Goal: Task Accomplishment & Management: Use online tool/utility

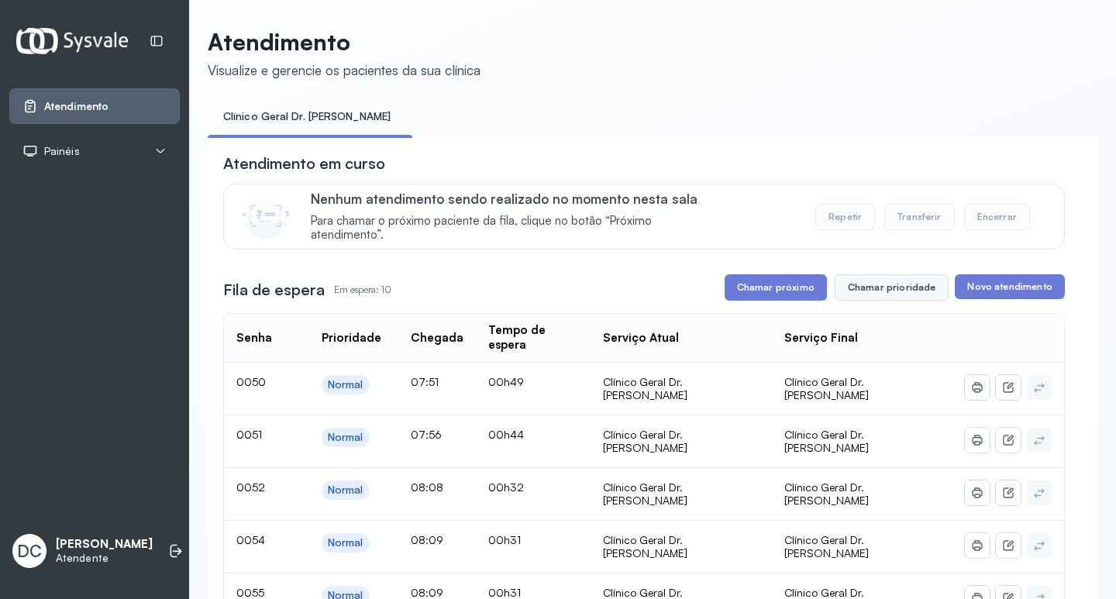
click at [886, 300] on button "Chamar prioridade" at bounding box center [892, 287] width 115 height 26
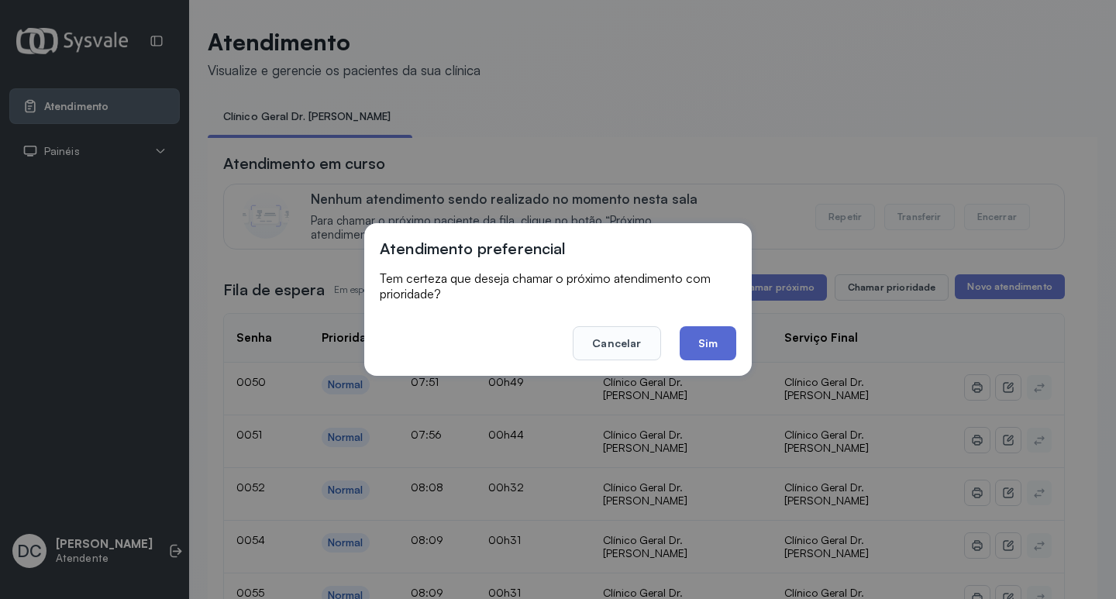
click at [711, 345] on button "Sim" at bounding box center [708, 343] width 57 height 34
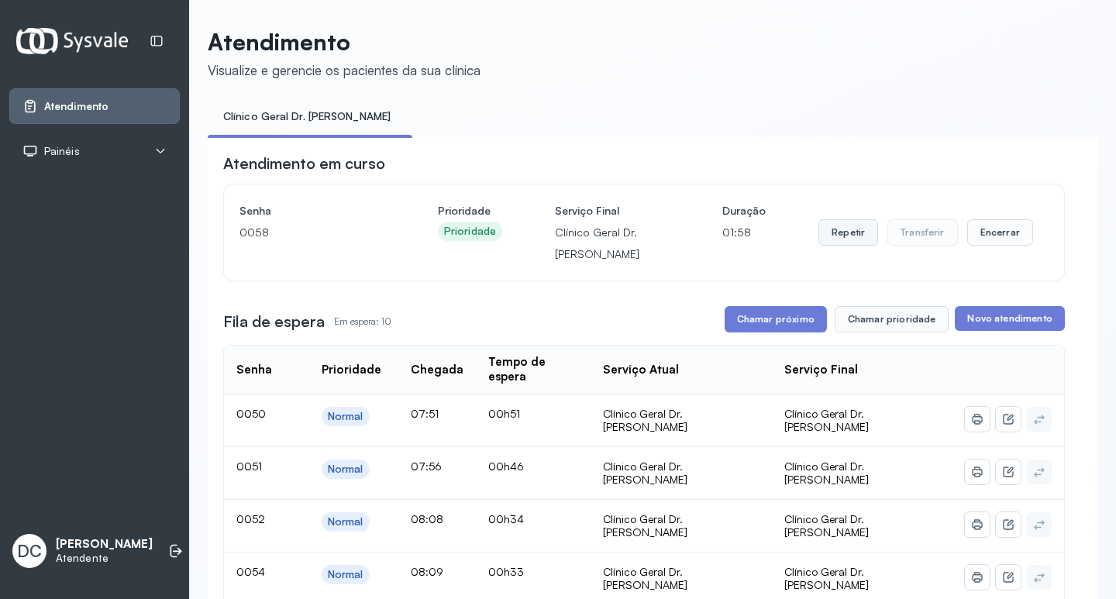
click at [832, 241] on button "Repetir" at bounding box center [848, 232] width 60 height 26
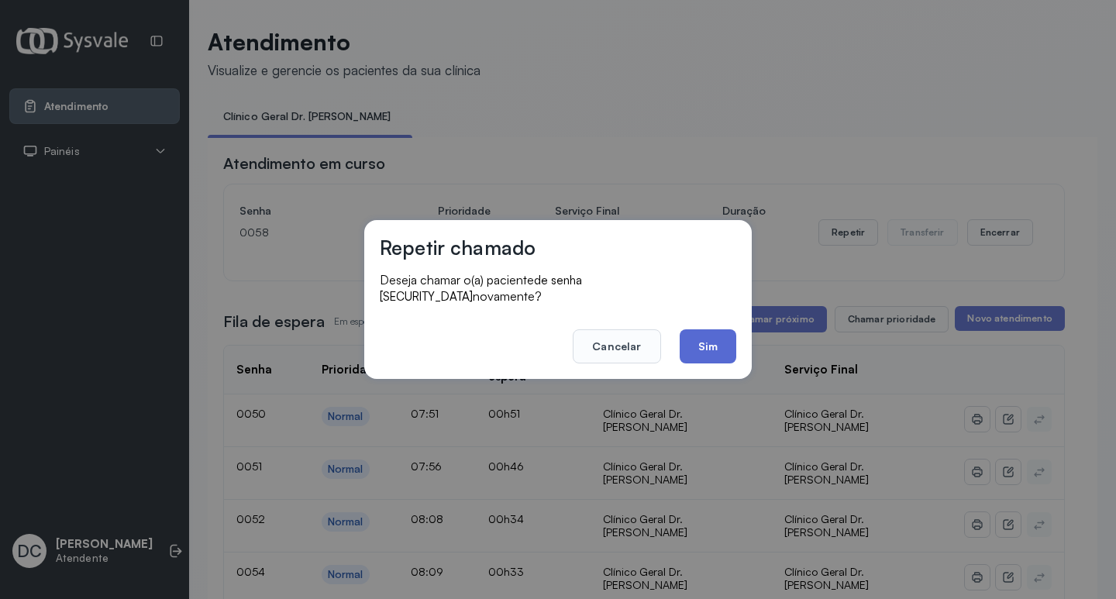
click at [696, 334] on button "Sim" at bounding box center [708, 346] width 57 height 34
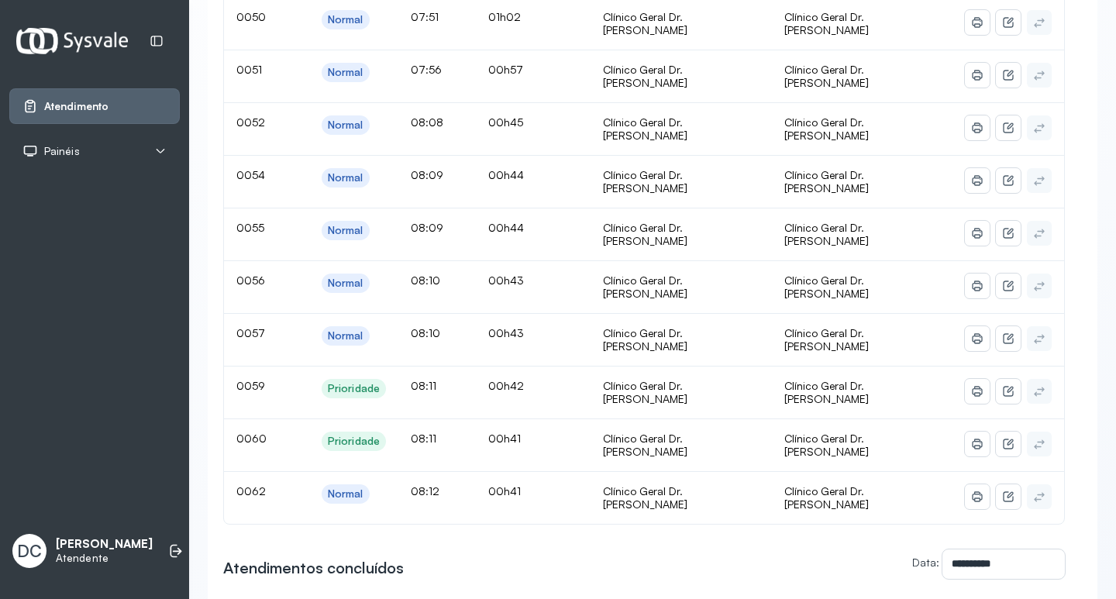
scroll to position [233, 0]
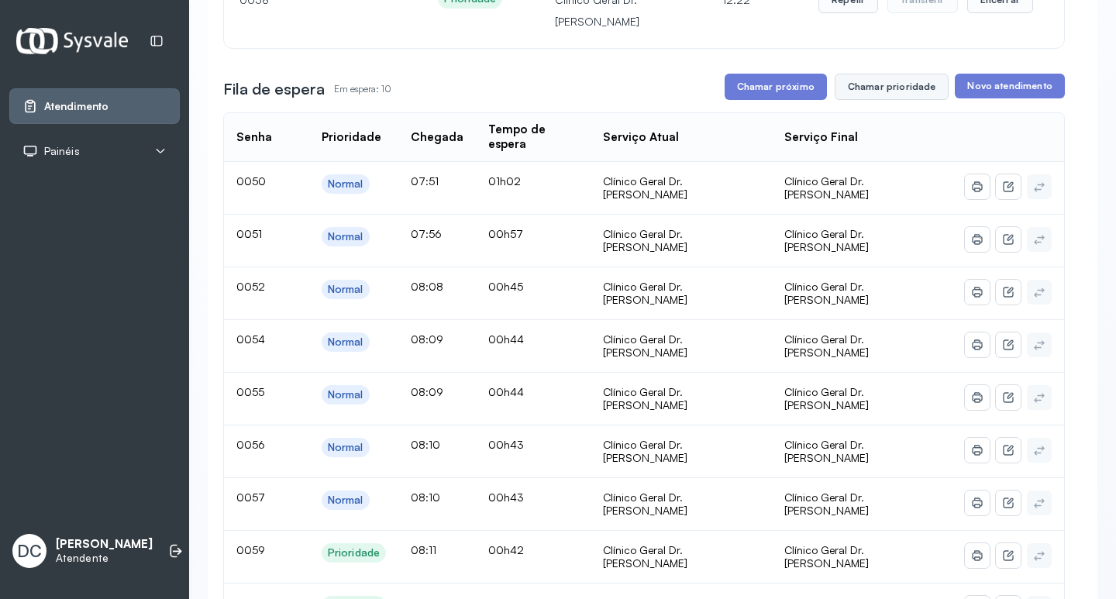
click at [866, 86] on button "Chamar prioridade" at bounding box center [892, 87] width 115 height 26
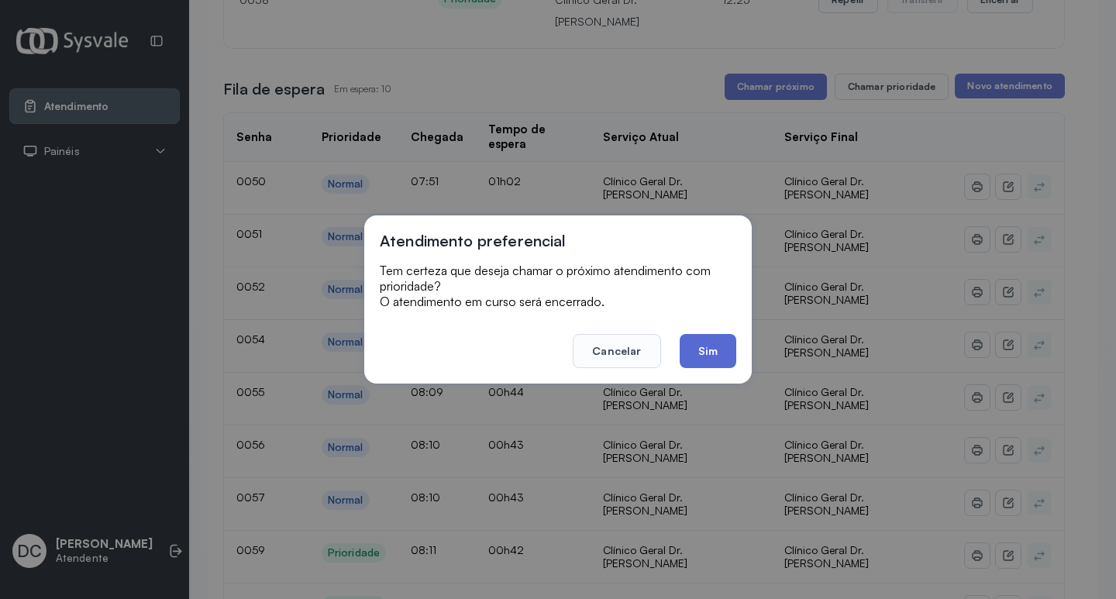
click at [712, 354] on button "Sim" at bounding box center [708, 351] width 57 height 34
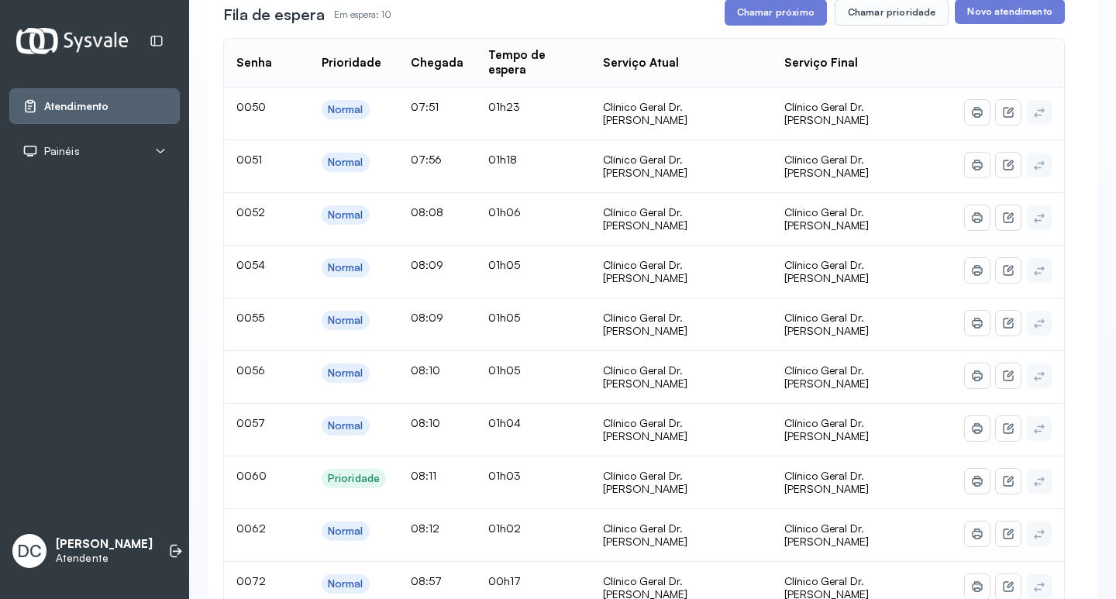
scroll to position [280, 0]
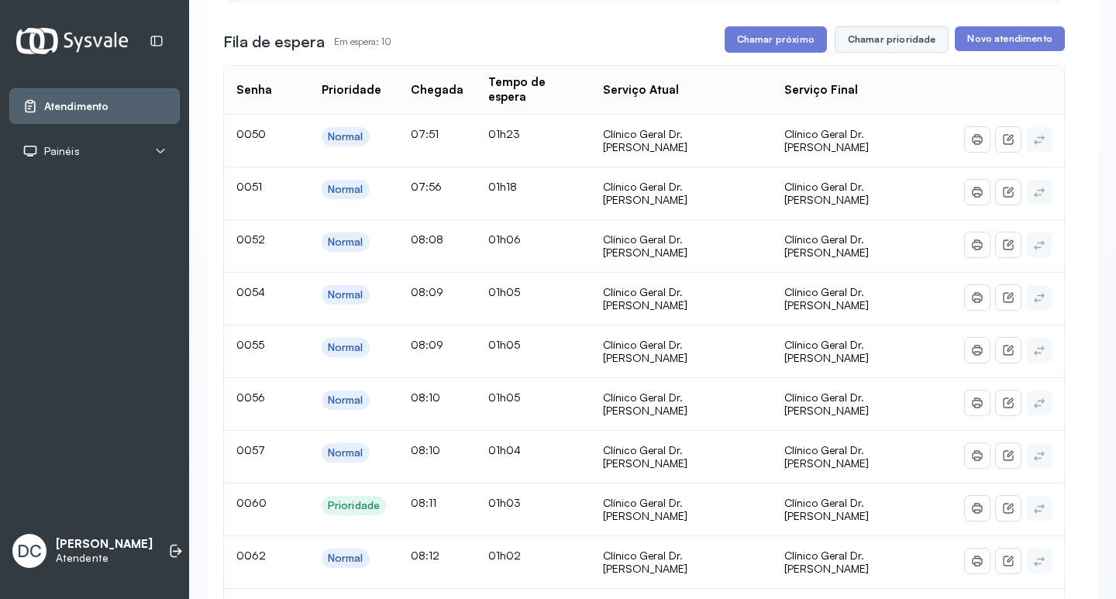
click at [878, 40] on button "Chamar prioridade" at bounding box center [892, 39] width 115 height 26
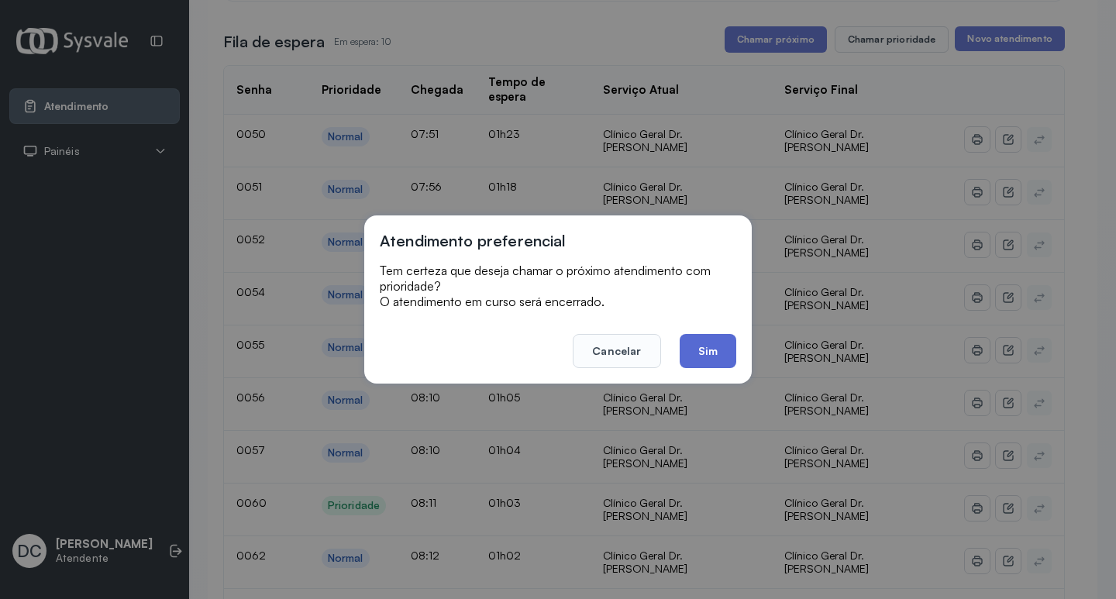
click at [708, 350] on button "Sim" at bounding box center [708, 351] width 57 height 34
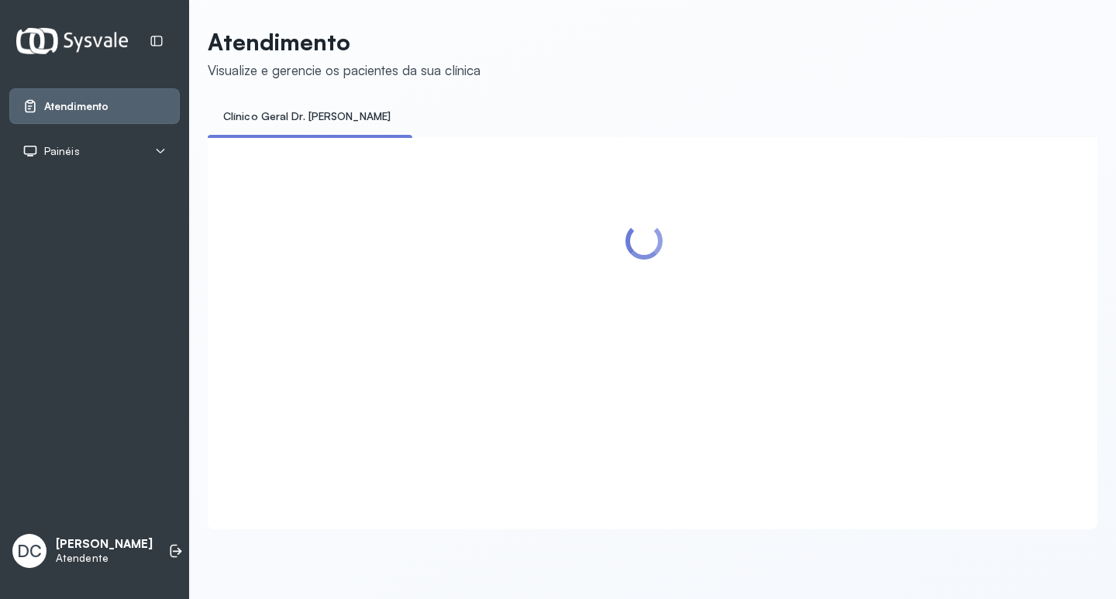
scroll to position [0, 0]
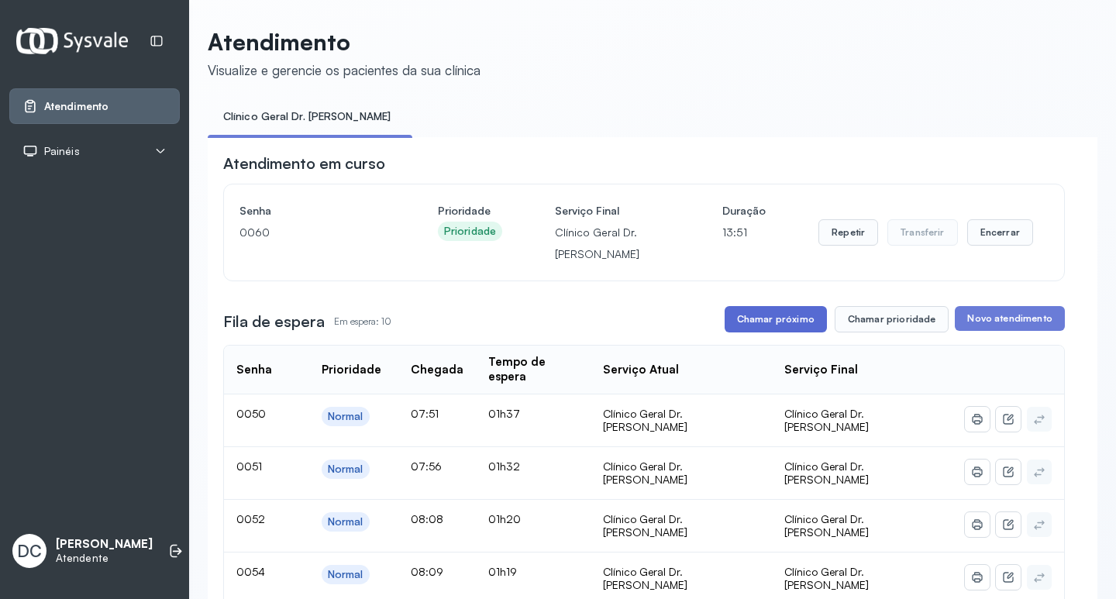
click at [803, 328] on button "Chamar próximo" at bounding box center [776, 319] width 102 height 26
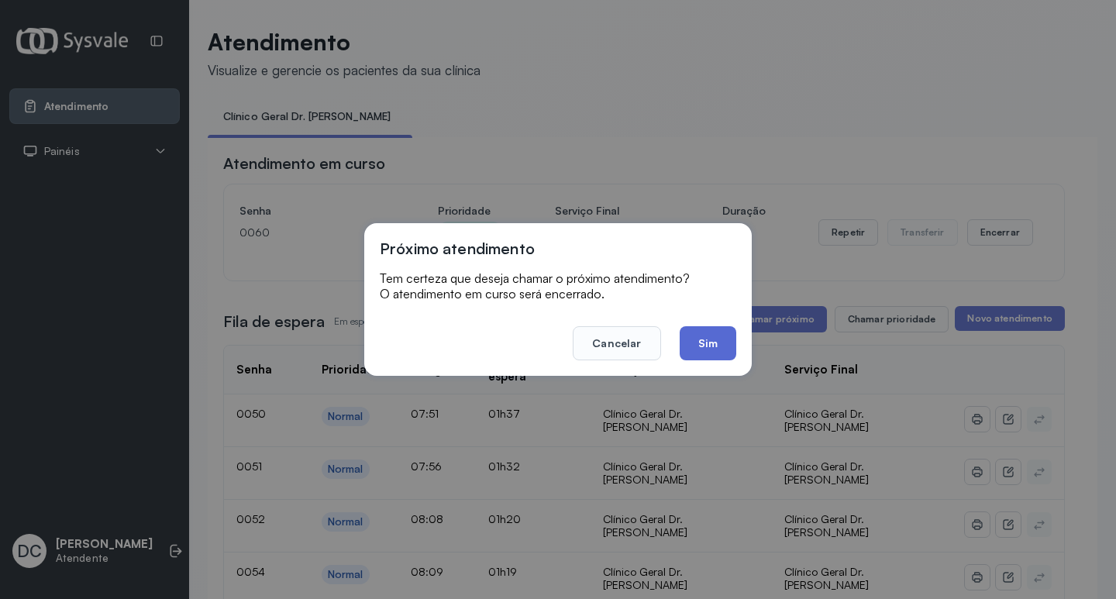
click at [704, 337] on button "Sim" at bounding box center [708, 343] width 57 height 34
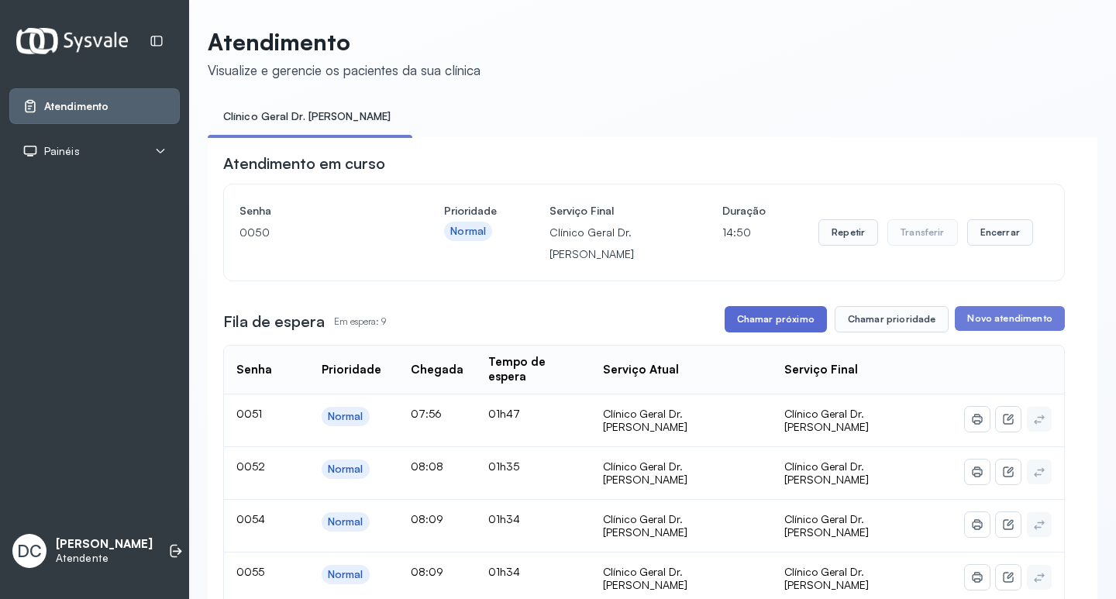
click at [744, 315] on button "Chamar próximo" at bounding box center [776, 319] width 102 height 26
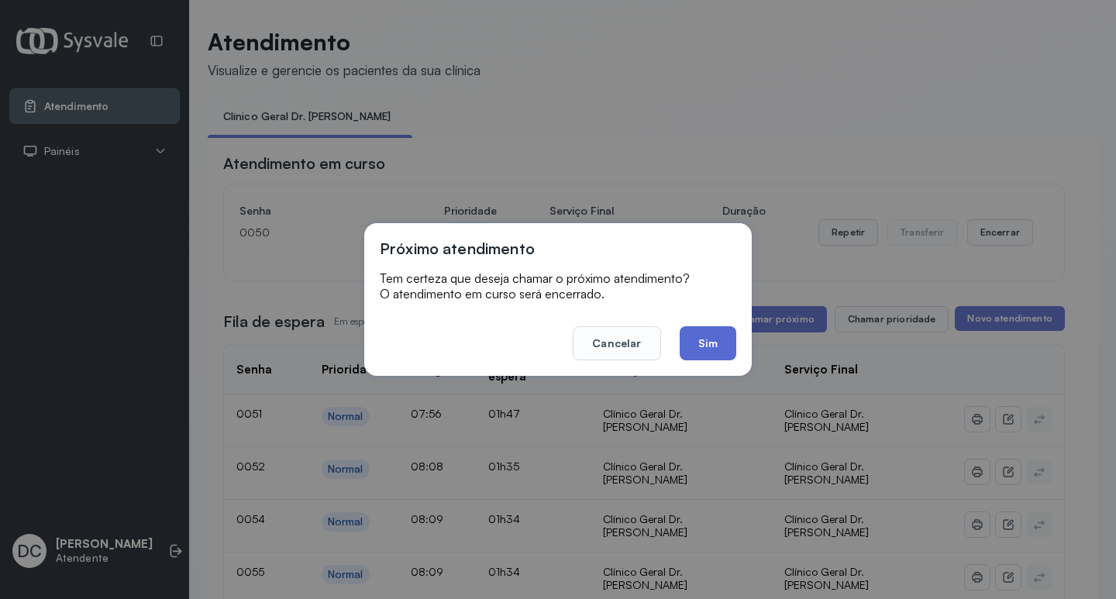
click at [710, 339] on button "Sim" at bounding box center [708, 343] width 57 height 34
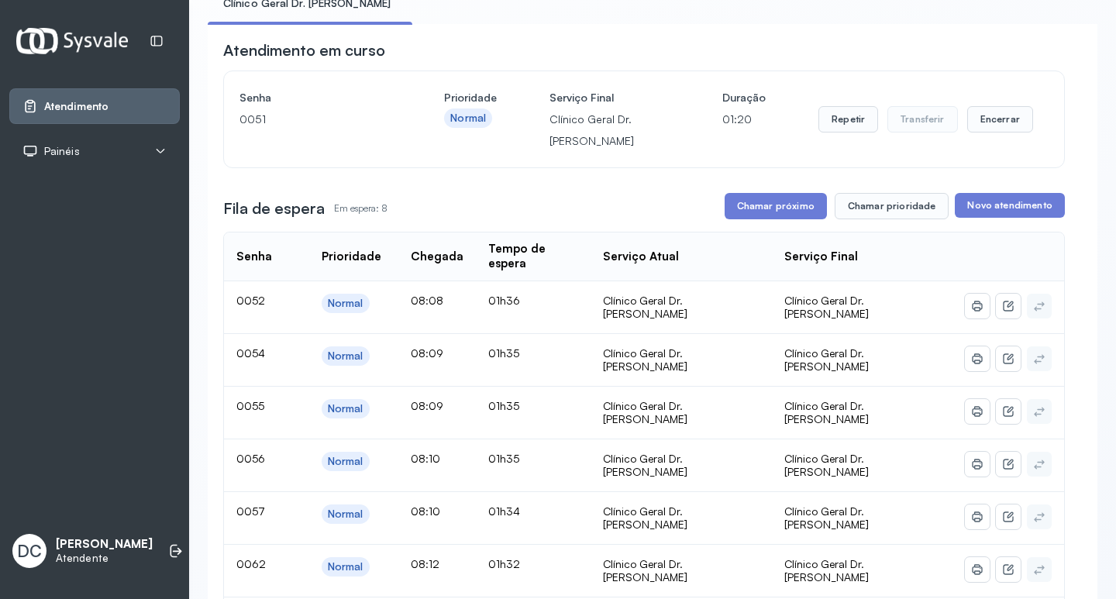
scroll to position [78, 0]
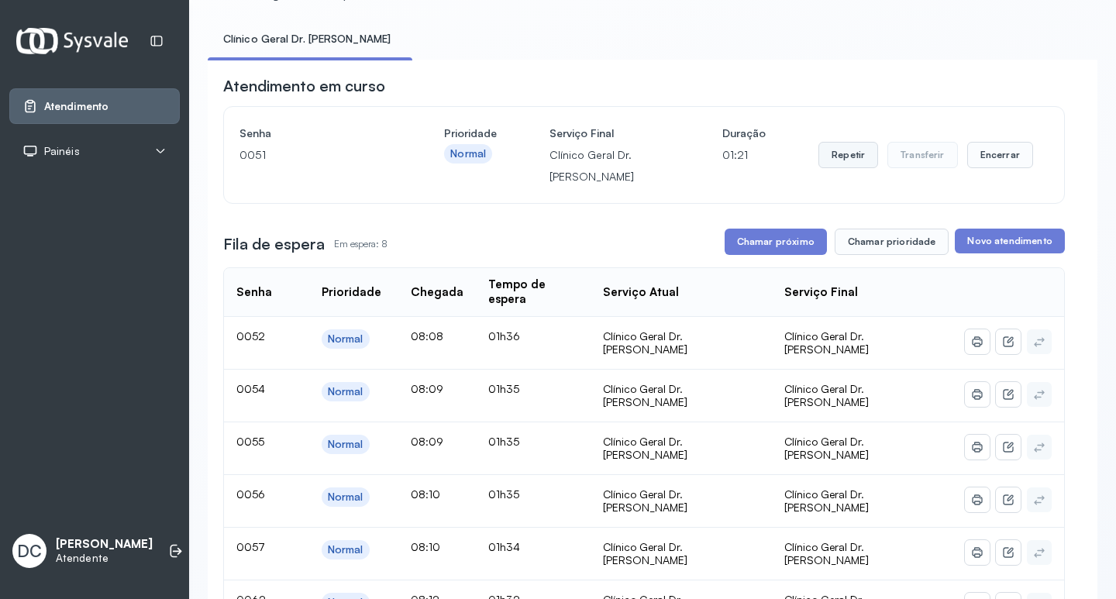
click at [836, 160] on button "Repetir" at bounding box center [848, 155] width 60 height 26
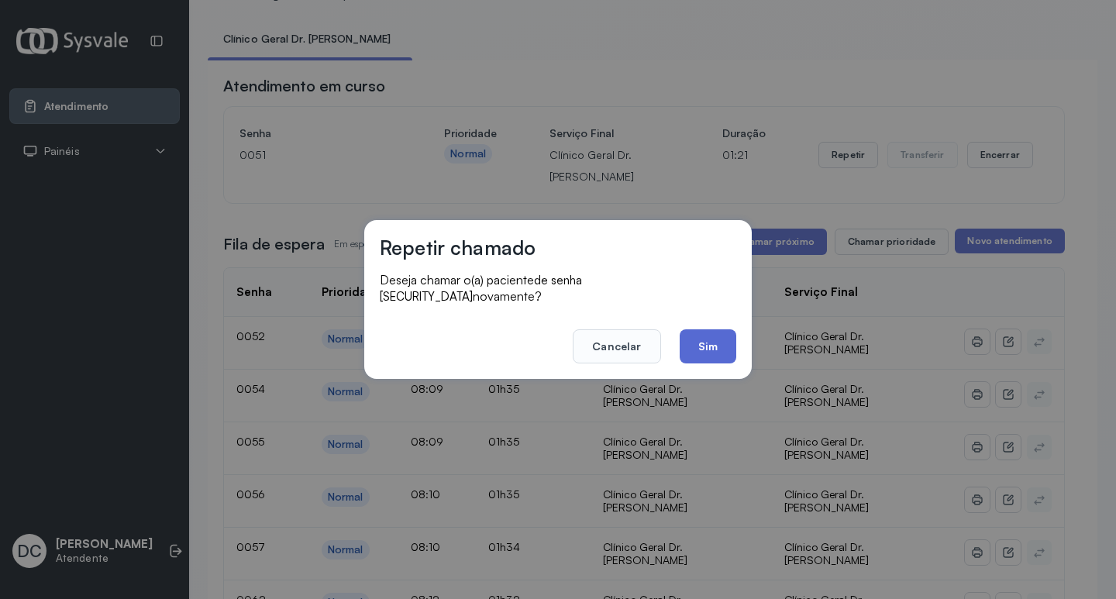
click at [727, 344] on button "Sim" at bounding box center [708, 346] width 57 height 34
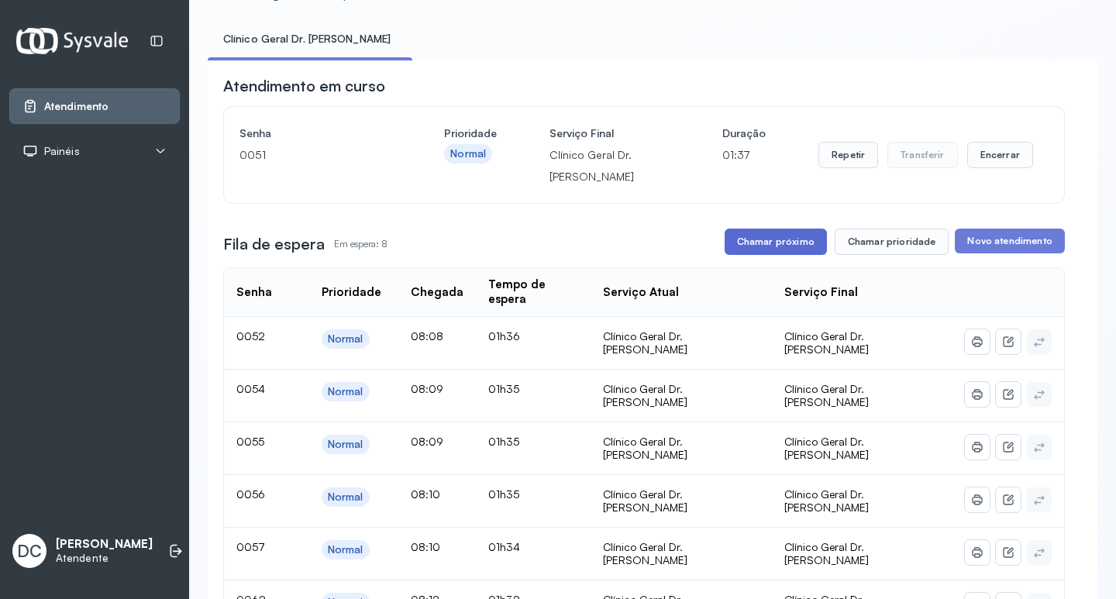
click at [792, 253] on button "Chamar próximo" at bounding box center [776, 242] width 102 height 26
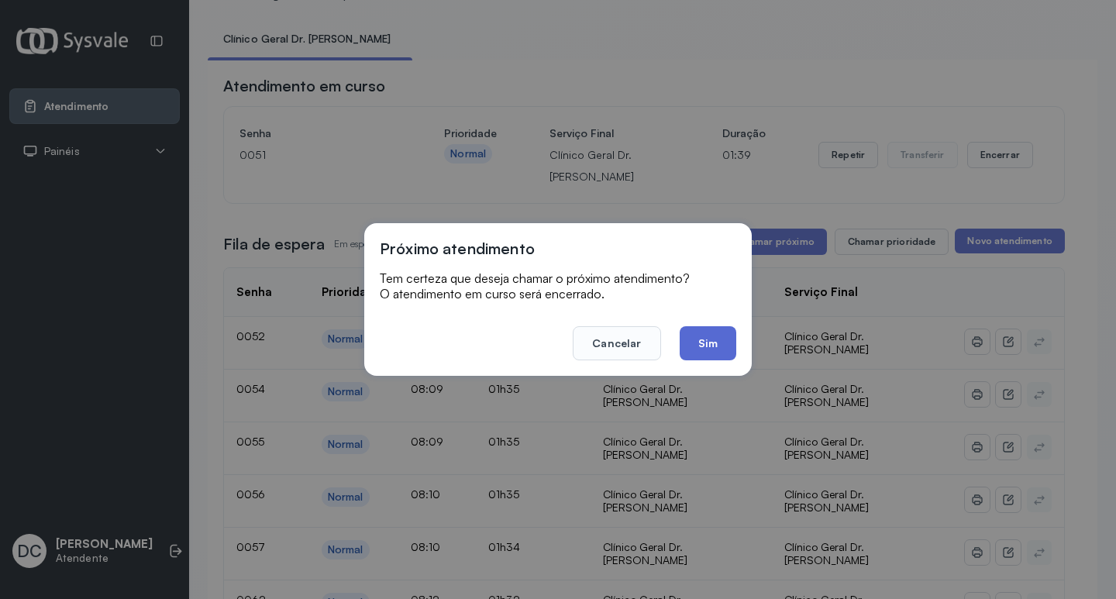
click at [726, 339] on button "Sim" at bounding box center [708, 343] width 57 height 34
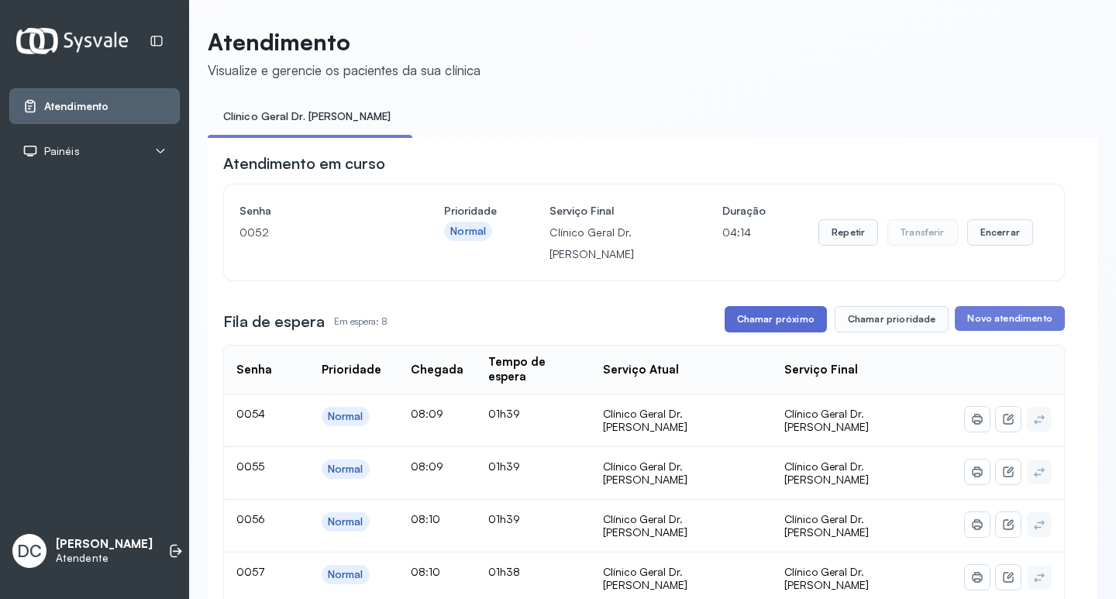
click at [780, 319] on button "Chamar próximo" at bounding box center [776, 319] width 102 height 26
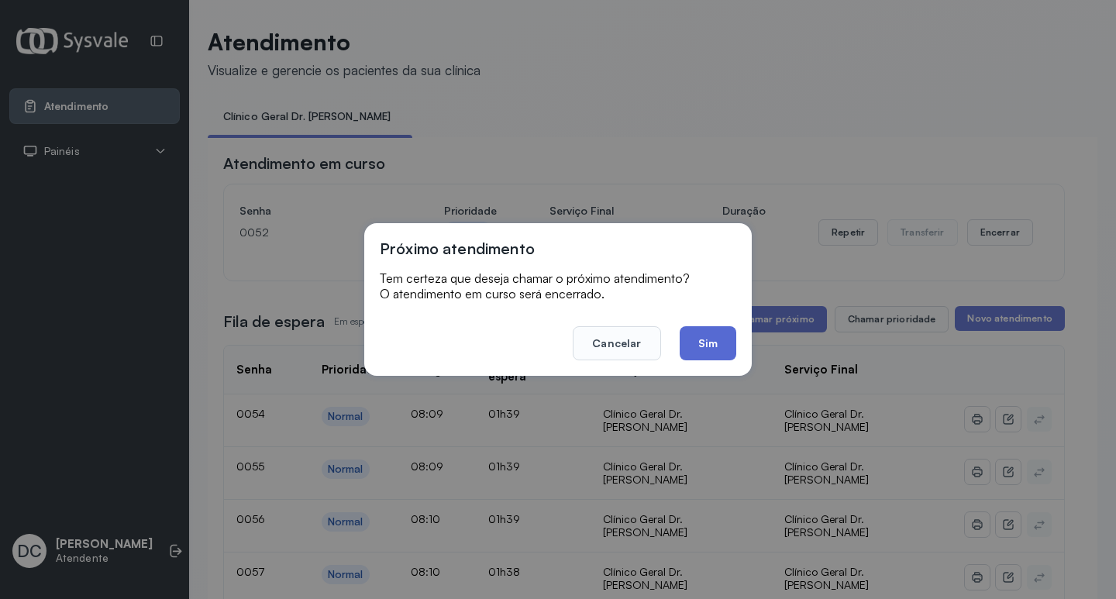
click at [701, 340] on button "Sim" at bounding box center [708, 343] width 57 height 34
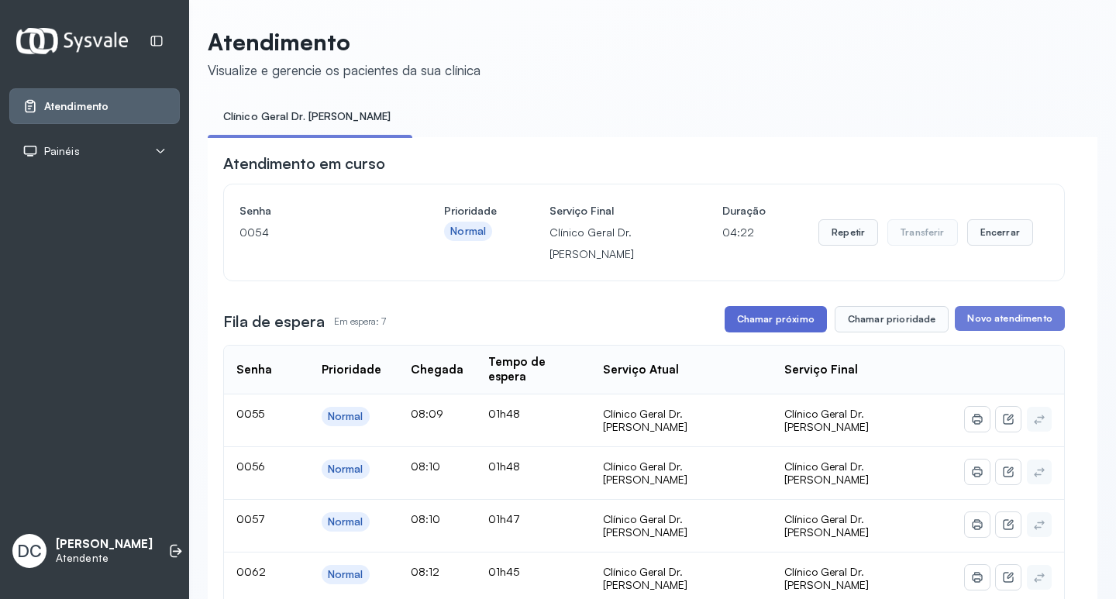
click at [785, 329] on button "Chamar próximo" at bounding box center [776, 319] width 102 height 26
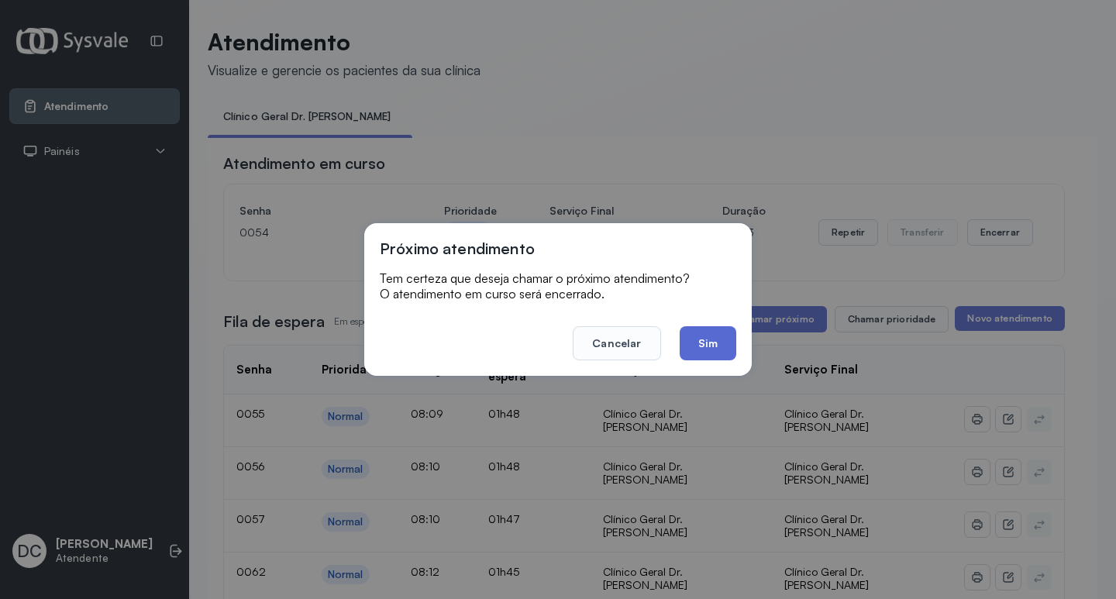
click at [713, 335] on button "Sim" at bounding box center [708, 343] width 57 height 34
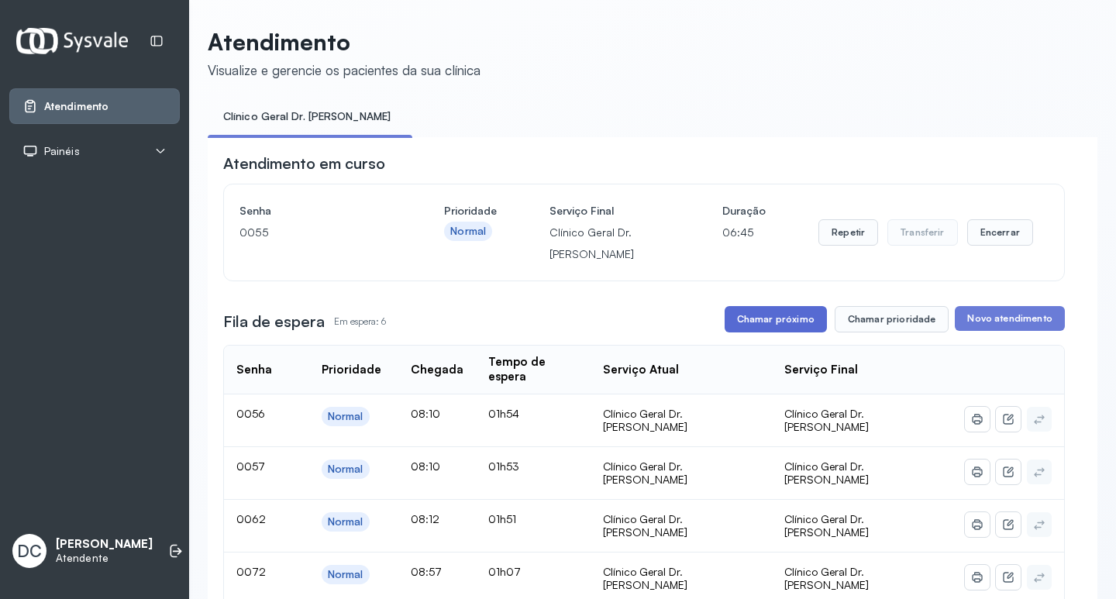
click at [796, 326] on button "Chamar próximo" at bounding box center [776, 319] width 102 height 26
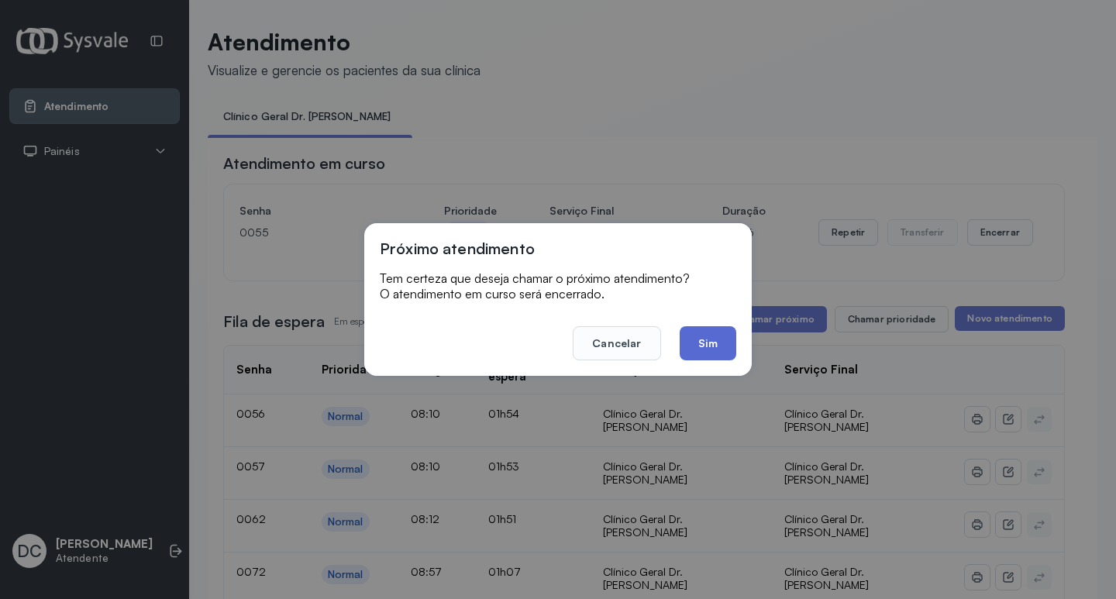
click at [709, 336] on button "Sim" at bounding box center [708, 343] width 57 height 34
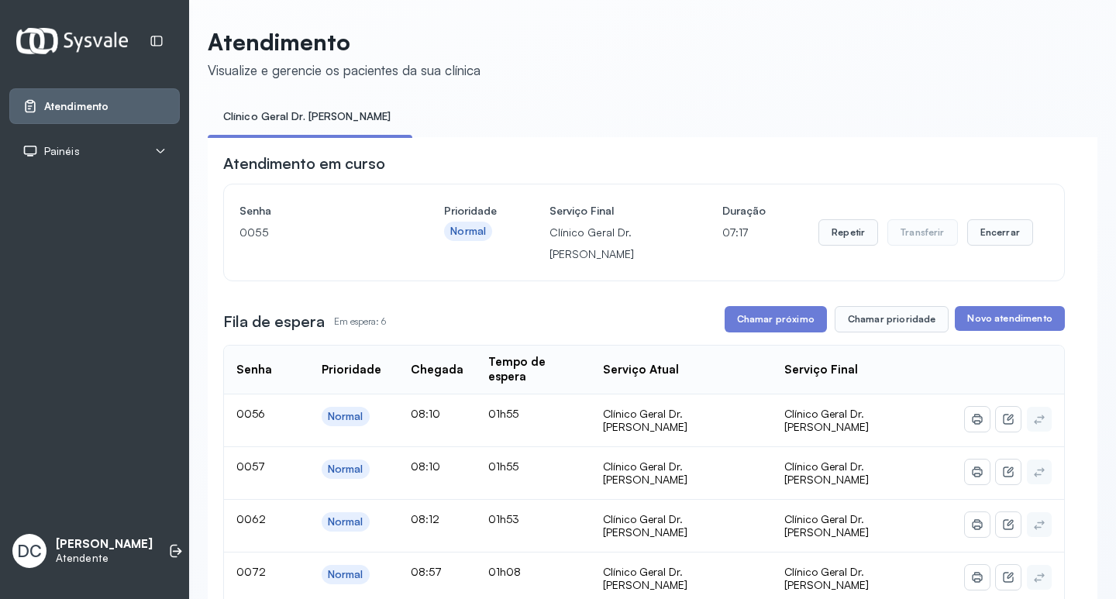
scroll to position [155, 0]
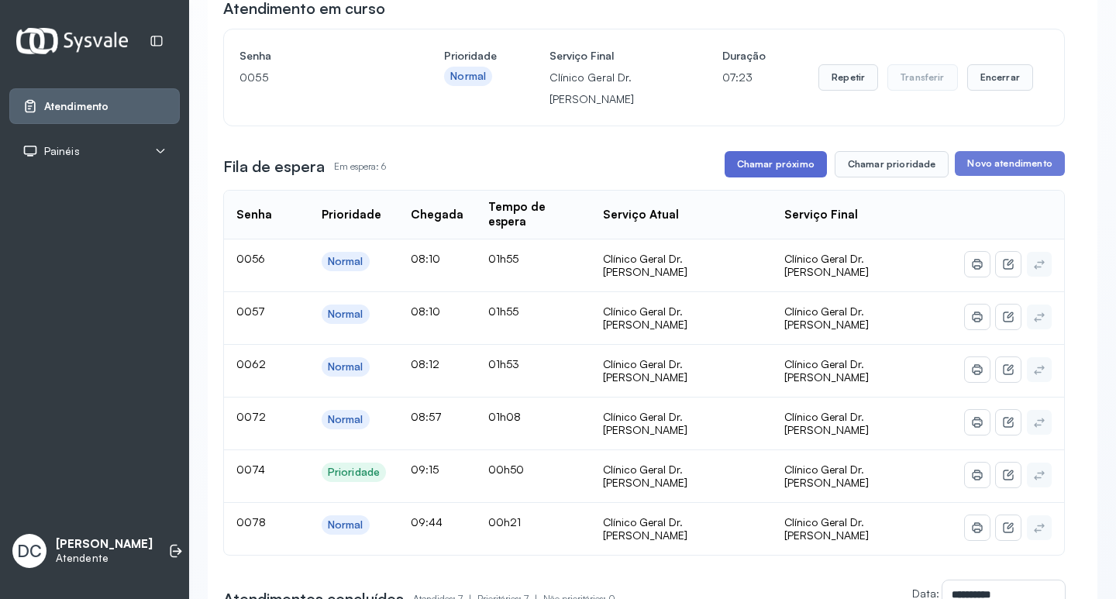
click at [771, 171] on button "Chamar próximo" at bounding box center [776, 164] width 102 height 26
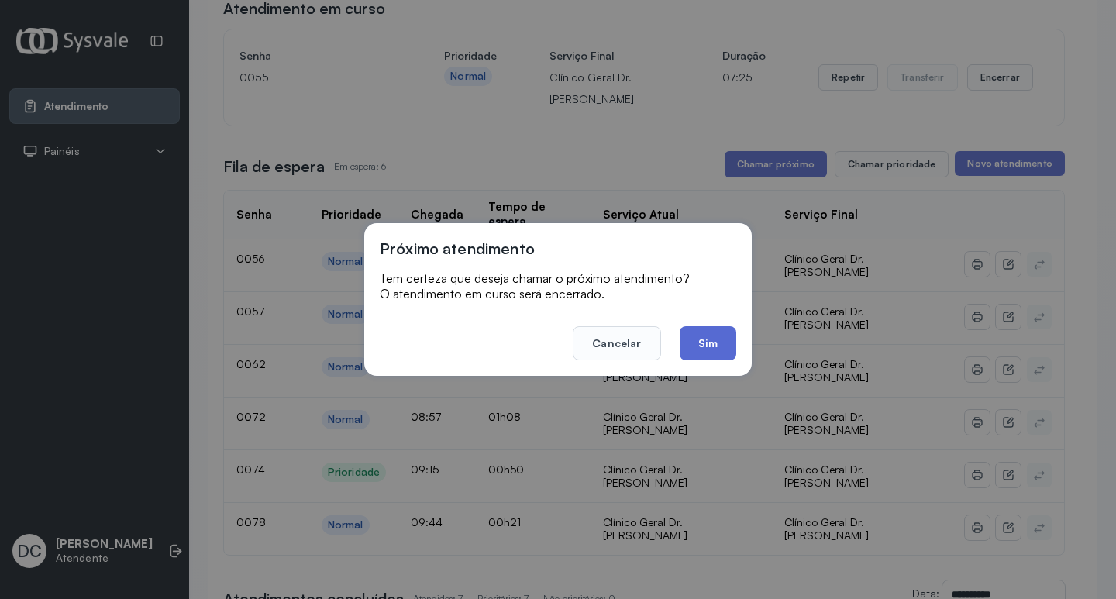
click at [718, 341] on button "Sim" at bounding box center [708, 343] width 57 height 34
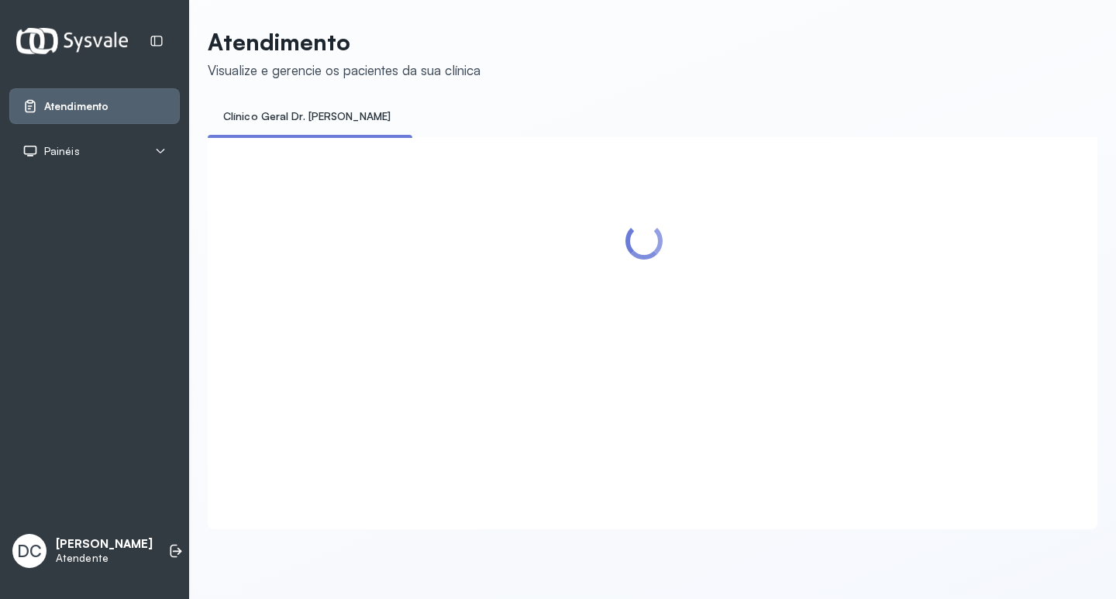
scroll to position [0, 0]
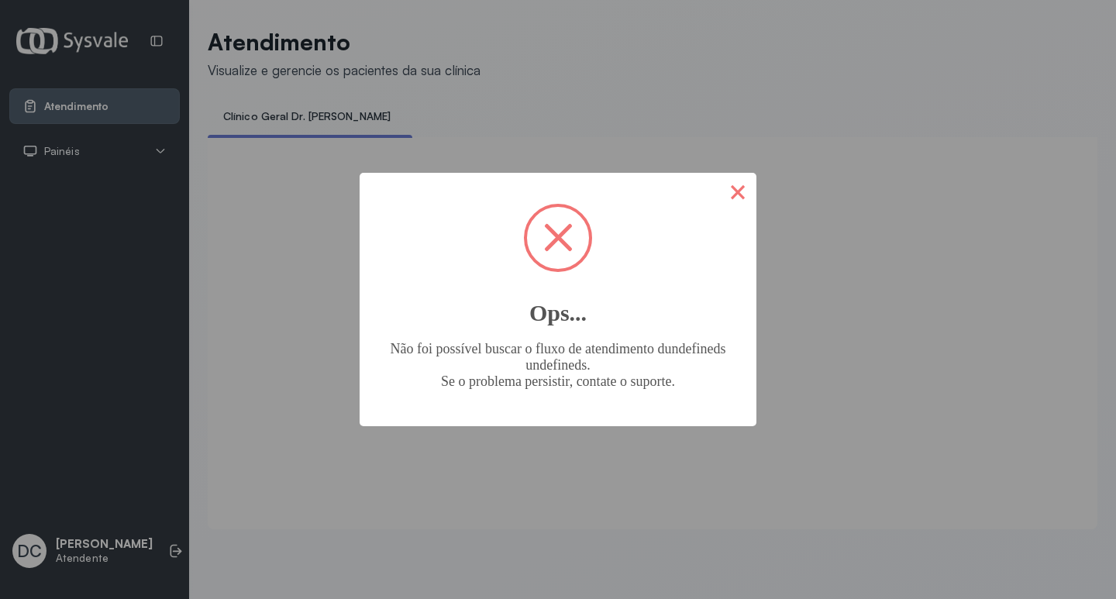
click at [736, 198] on button "×" at bounding box center [737, 191] width 37 height 37
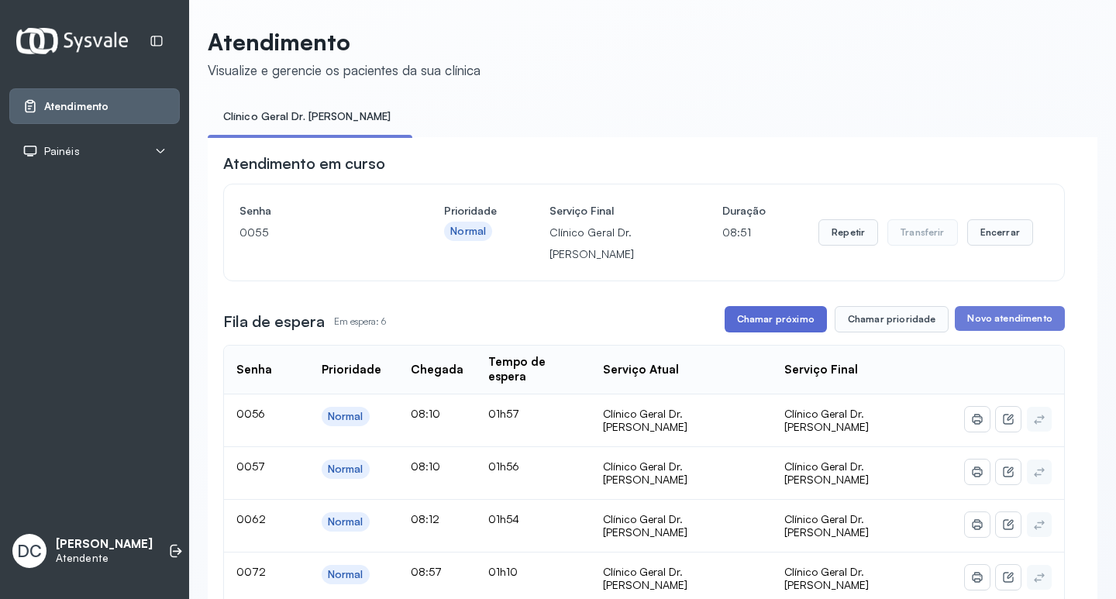
click at [792, 331] on button "Chamar próximo" at bounding box center [776, 319] width 102 height 26
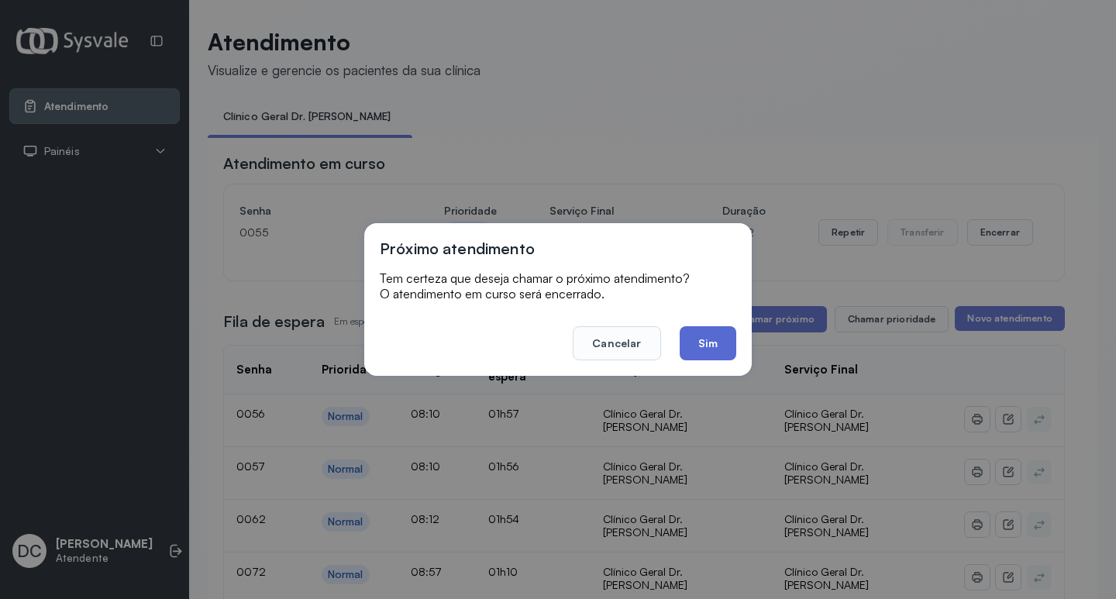
click at [725, 350] on button "Sim" at bounding box center [708, 343] width 57 height 34
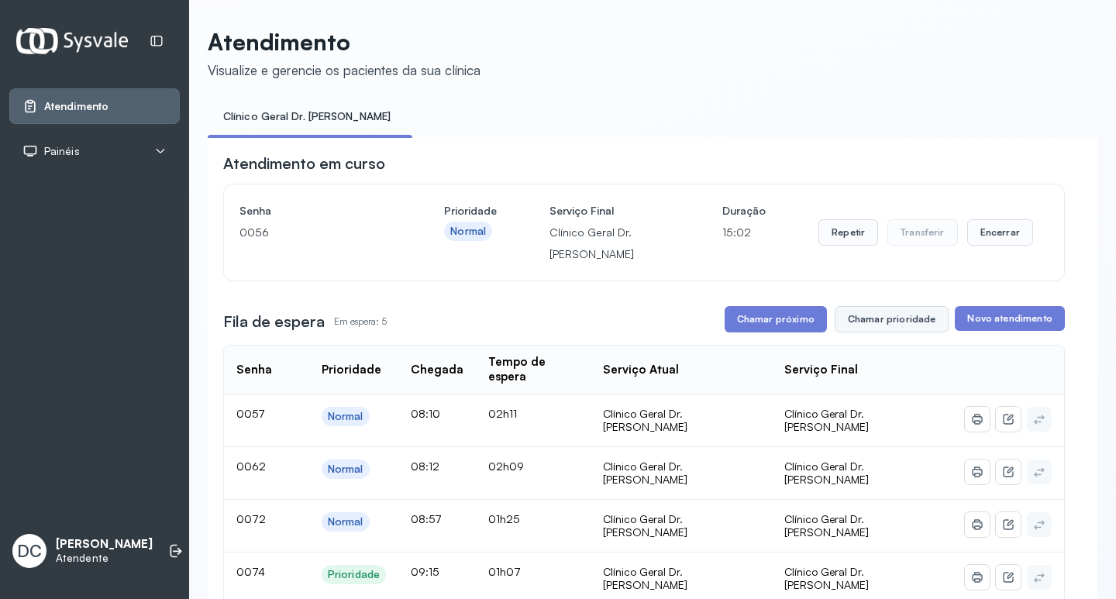
click at [886, 328] on button "Chamar prioridade" at bounding box center [892, 319] width 115 height 26
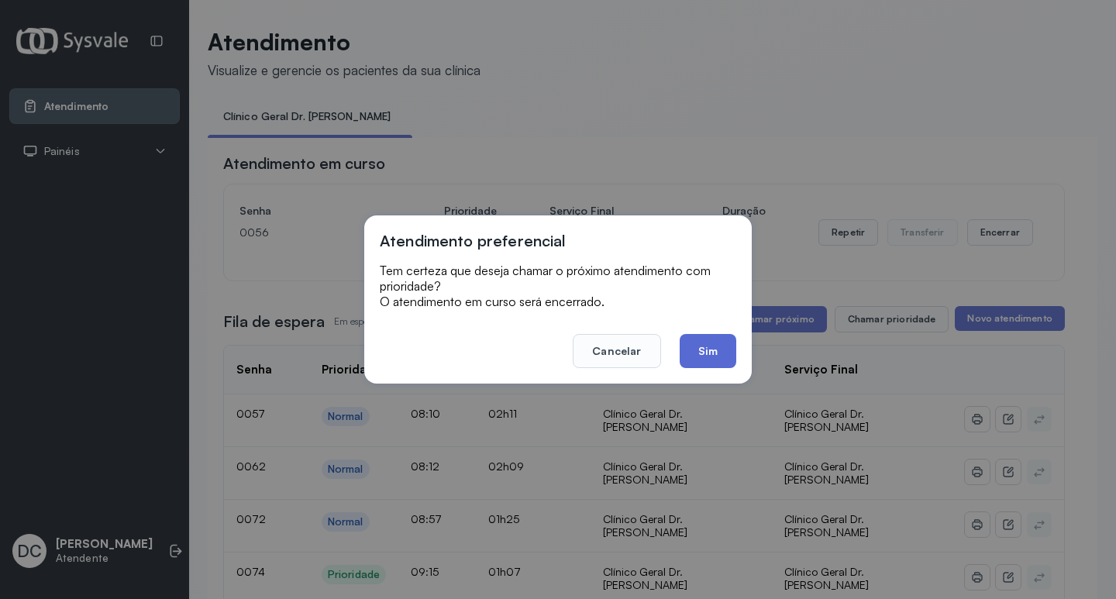
click at [721, 343] on button "Sim" at bounding box center [708, 351] width 57 height 34
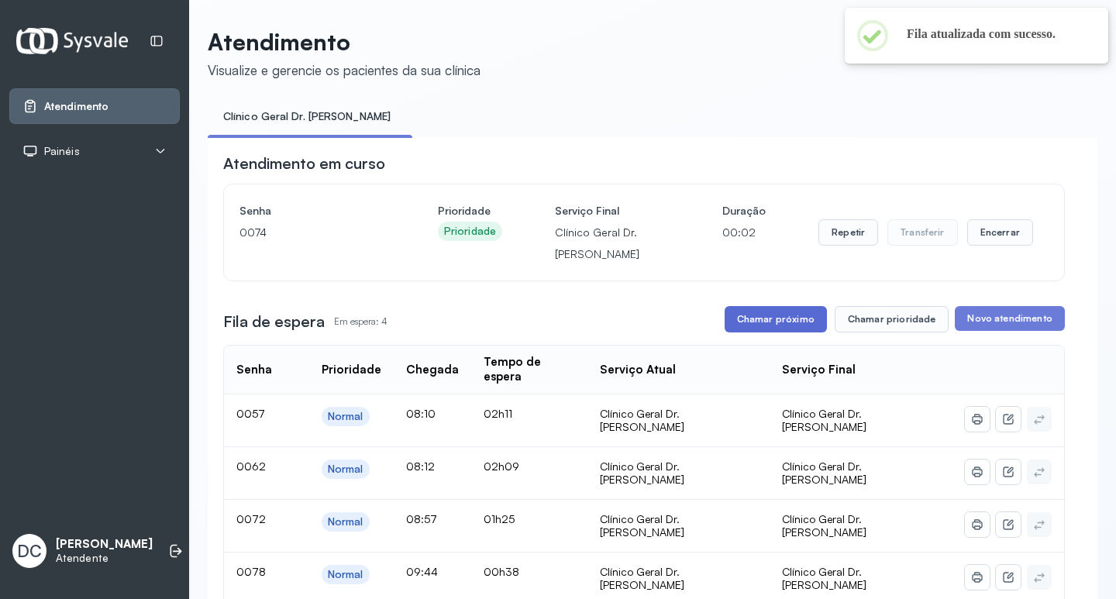
click at [805, 326] on button "Chamar próximo" at bounding box center [776, 319] width 102 height 26
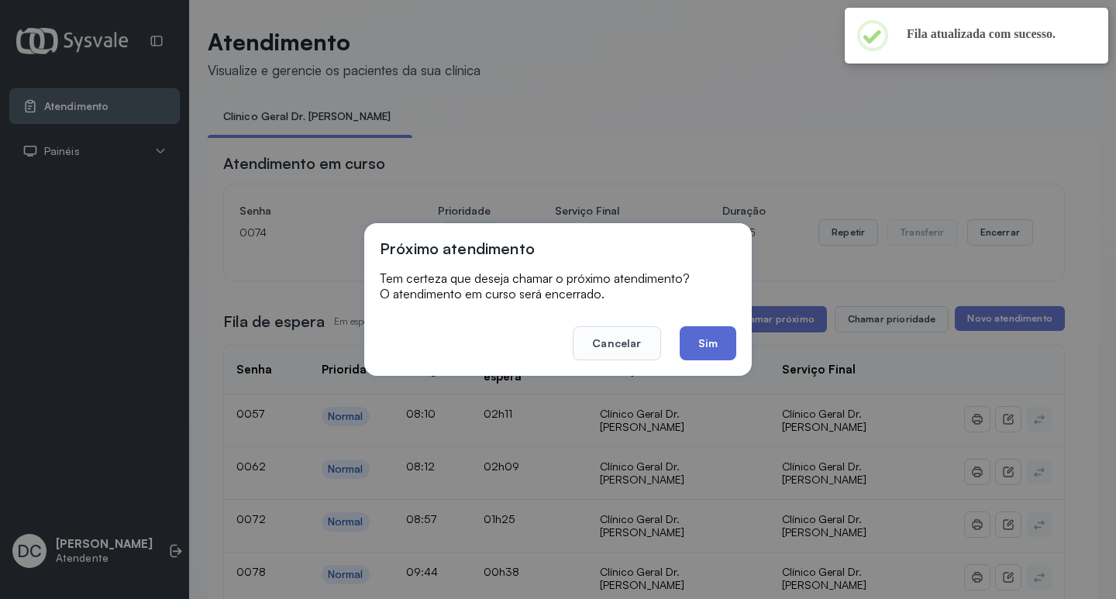
click at [726, 343] on button "Sim" at bounding box center [708, 343] width 57 height 34
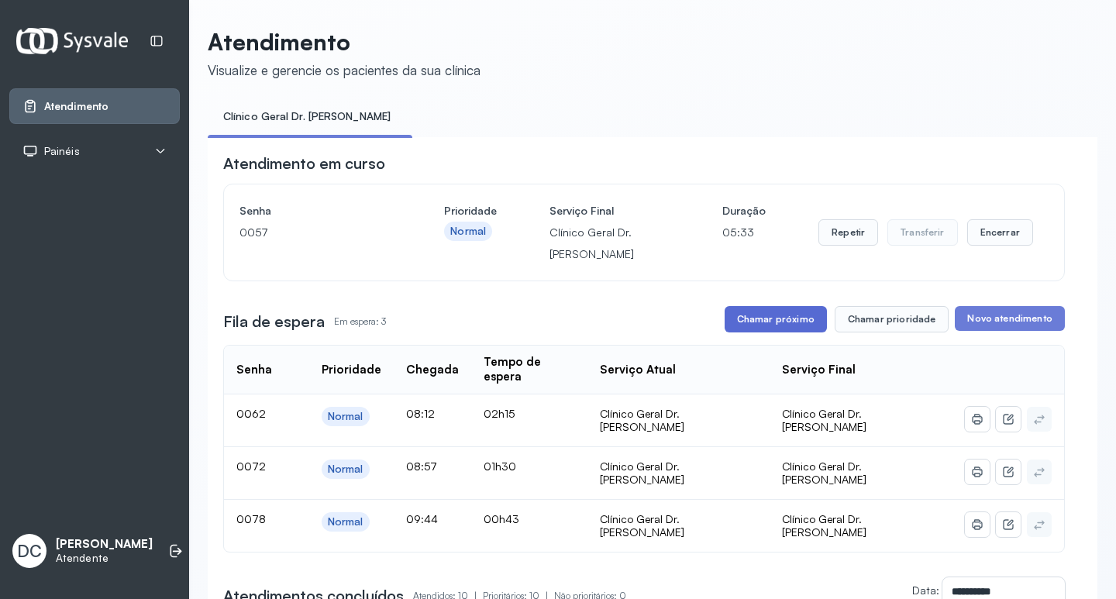
click at [780, 326] on button "Chamar próximo" at bounding box center [776, 319] width 102 height 26
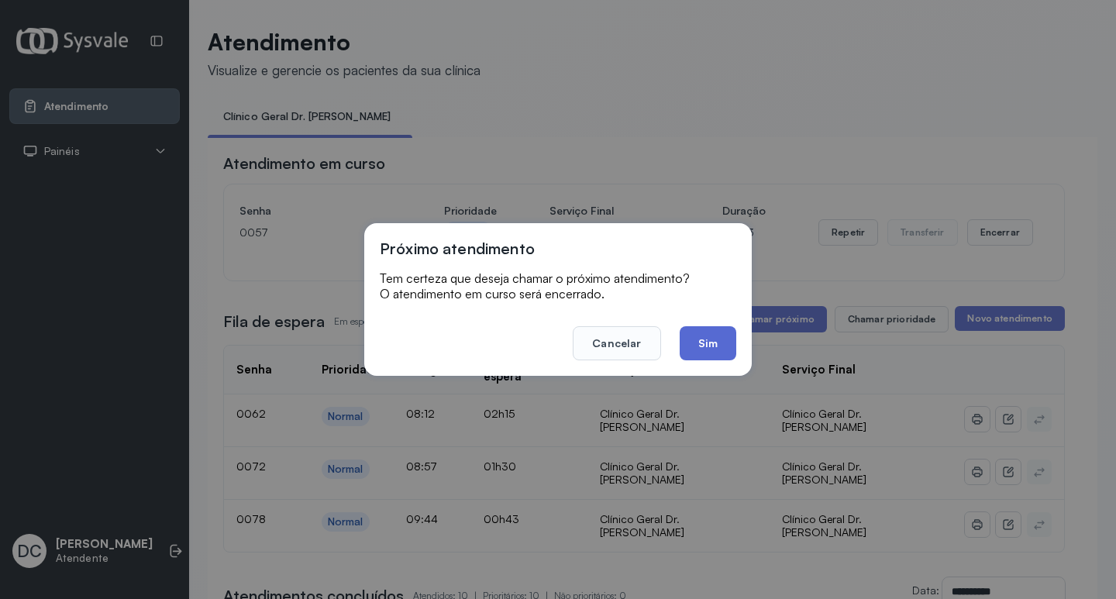
click at [709, 352] on button "Sim" at bounding box center [708, 343] width 57 height 34
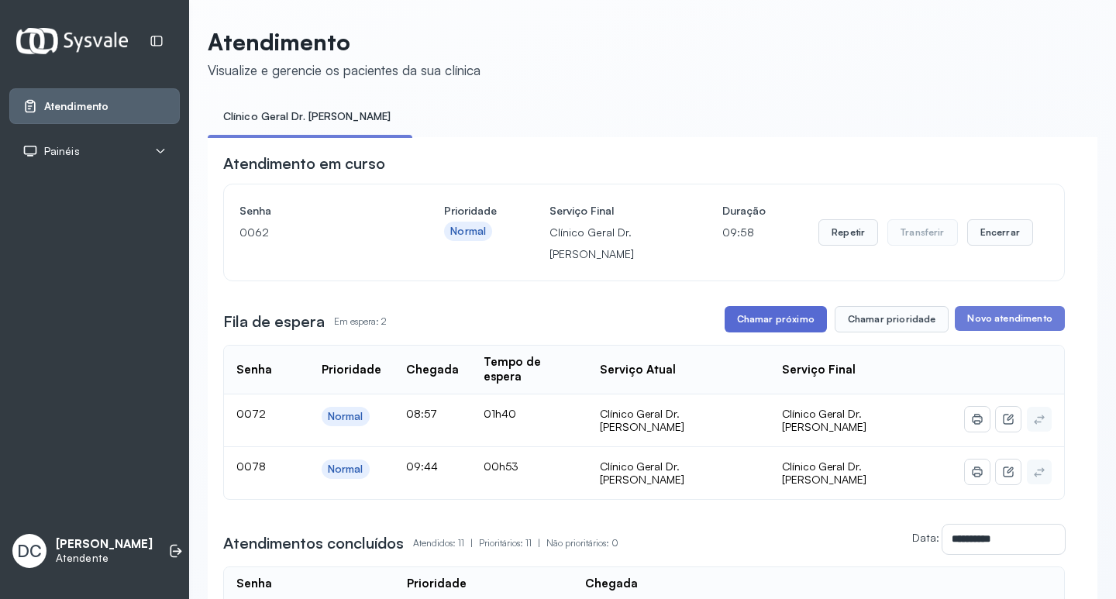
click at [734, 327] on button "Chamar próximo" at bounding box center [776, 319] width 102 height 26
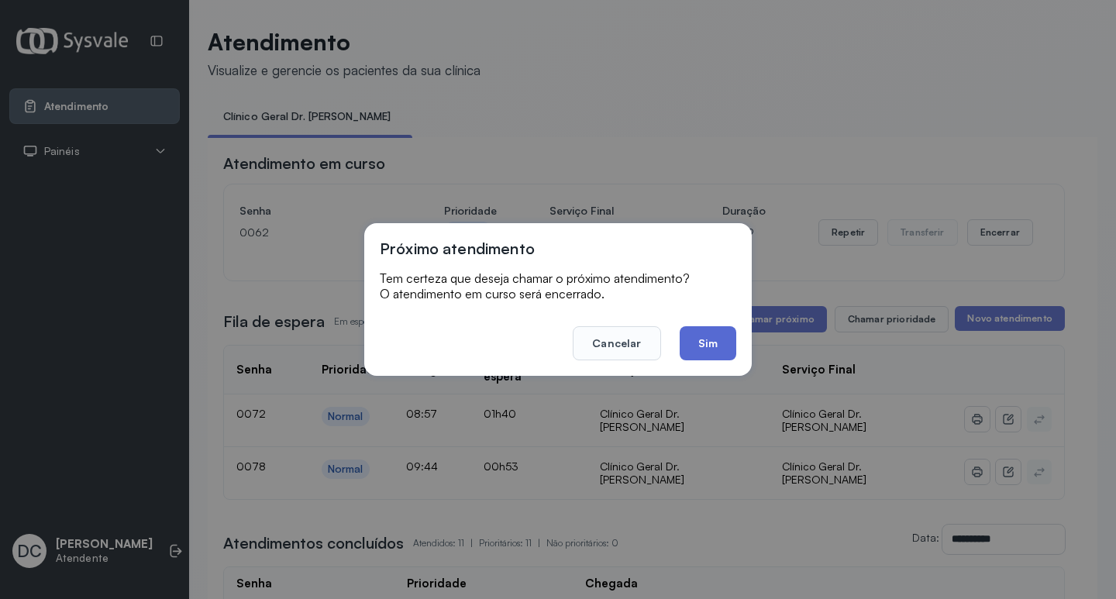
click at [717, 348] on button "Sim" at bounding box center [708, 343] width 57 height 34
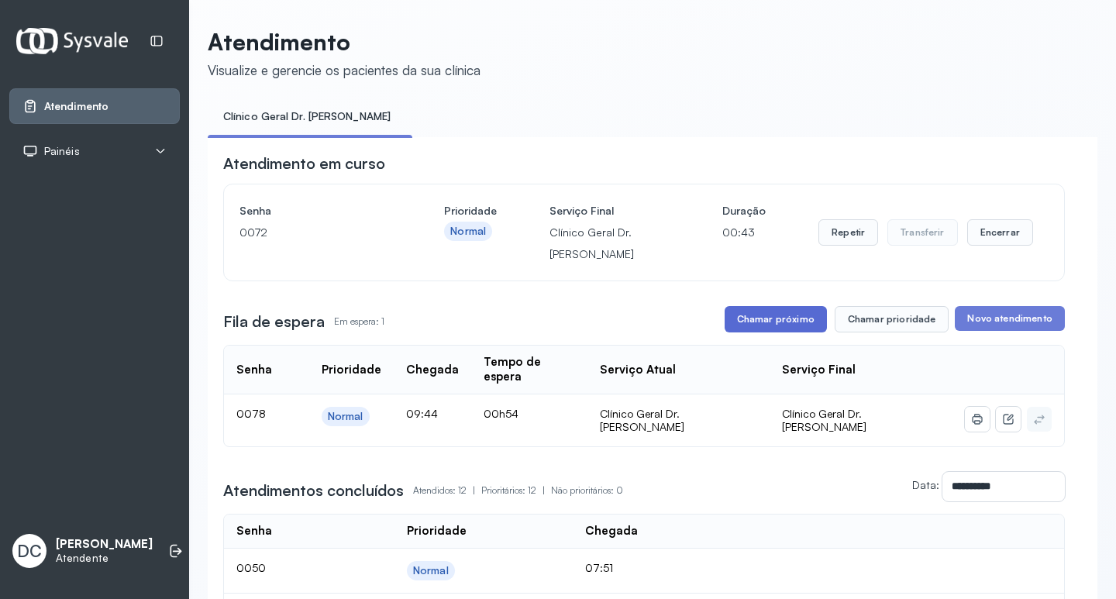
click at [805, 325] on button "Chamar próximo" at bounding box center [776, 319] width 102 height 26
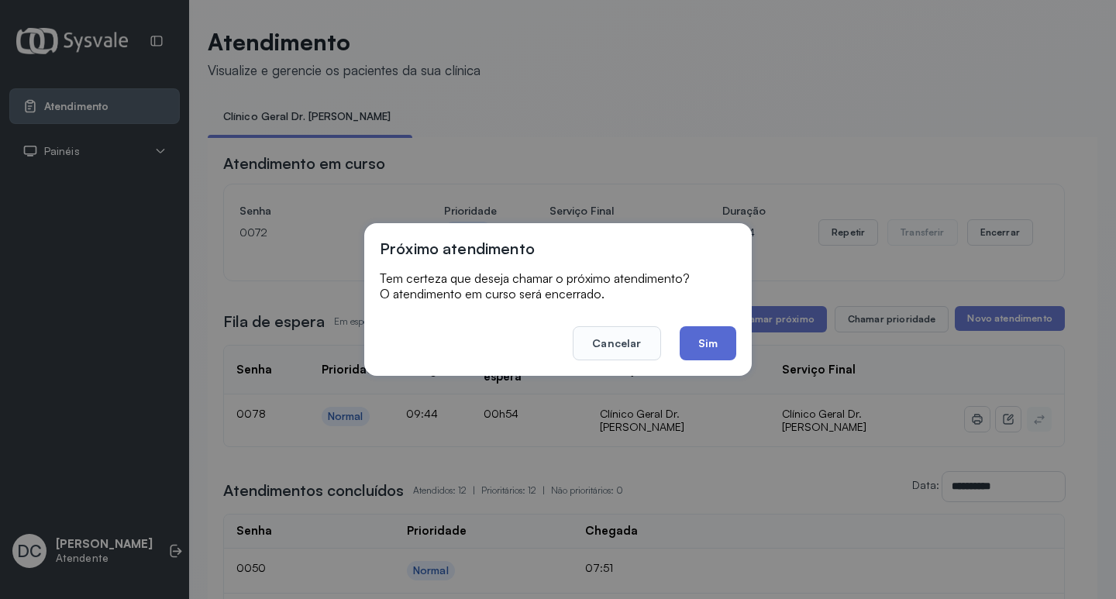
click at [729, 342] on button "Sim" at bounding box center [708, 343] width 57 height 34
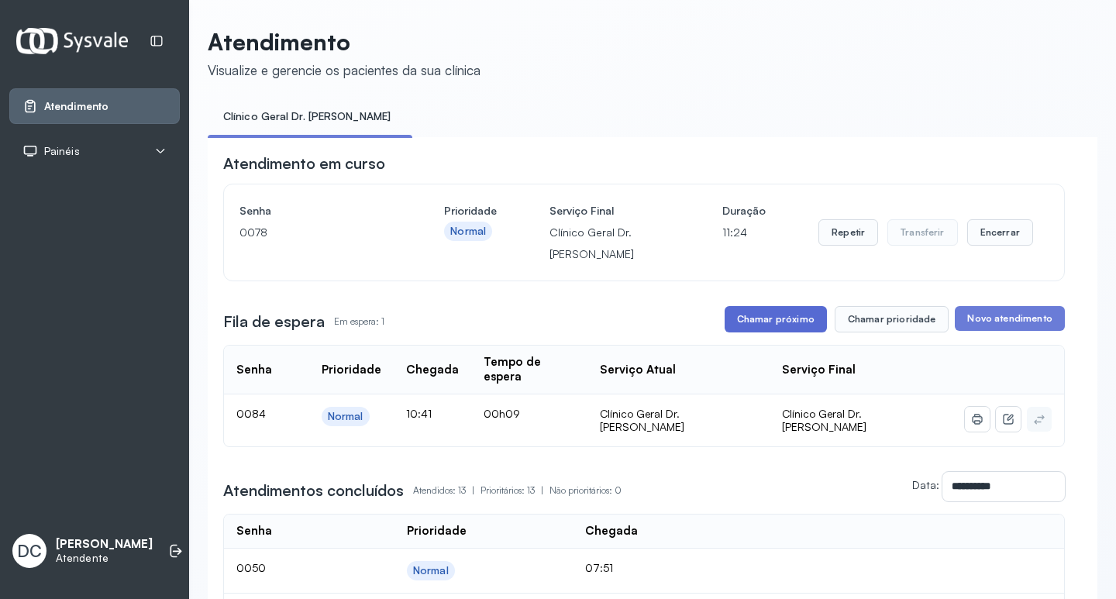
click at [793, 317] on button "Chamar próximo" at bounding box center [776, 319] width 102 height 26
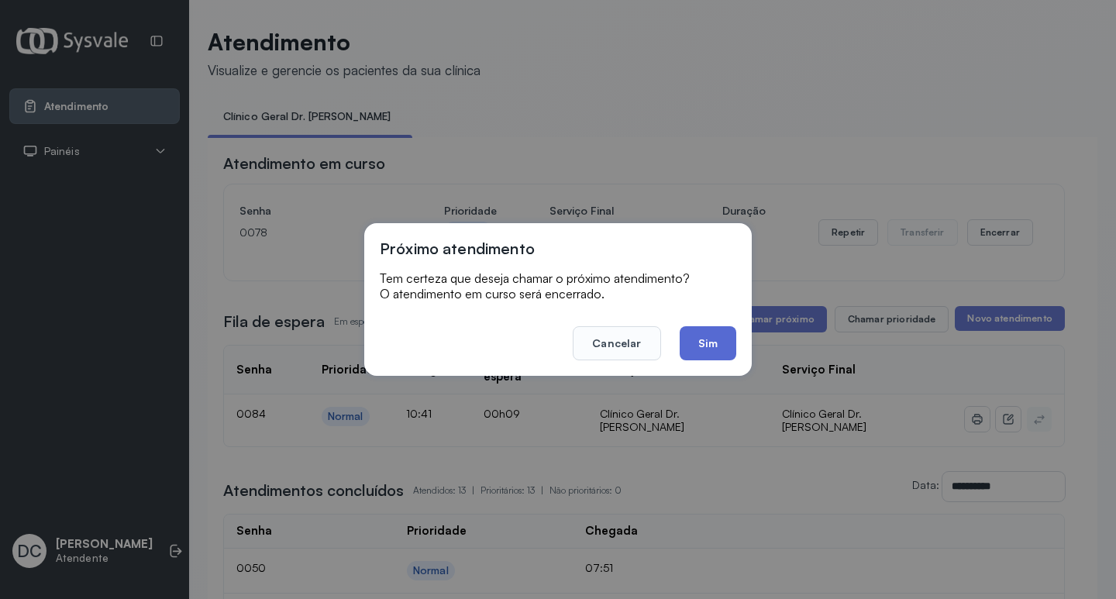
click at [716, 347] on button "Sim" at bounding box center [708, 343] width 57 height 34
